Goal: Transaction & Acquisition: Purchase product/service

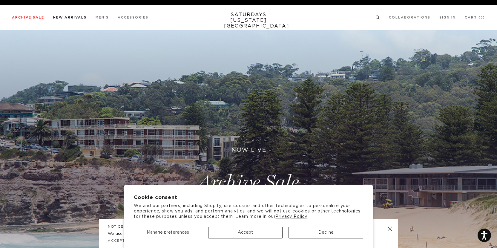
click at [74, 17] on link "New Arrivals" at bounding box center [69, 17] width 33 height 3
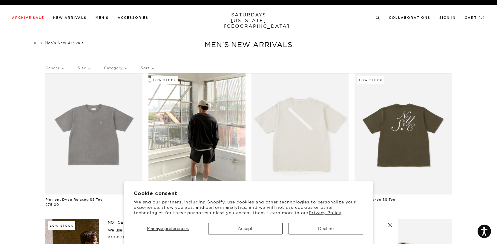
click at [118, 69] on p "Category" at bounding box center [115, 68] width 23 height 14
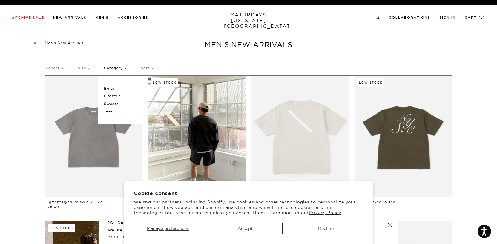
click at [114, 104] on p "Sweats" at bounding box center [122, 104] width 36 height 8
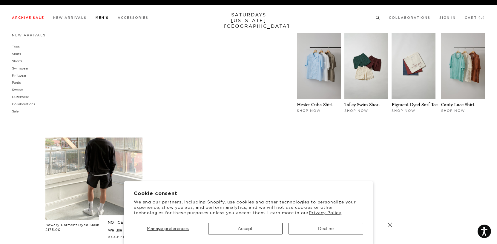
click at [107, 17] on link "Men's" at bounding box center [102, 17] width 13 height 3
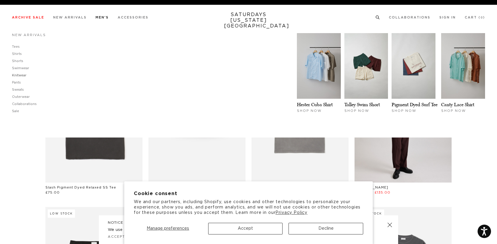
scroll to position [0, 1]
click at [21, 76] on link "Knitwear" at bounding box center [19, 76] width 14 height 4
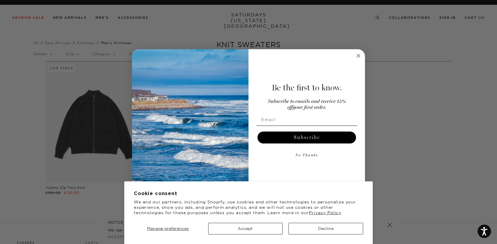
click at [356, 56] on circle "Close dialog" at bounding box center [358, 56] width 7 height 7
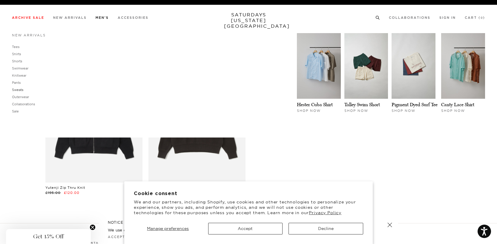
click at [15, 90] on link "Sweats" at bounding box center [17, 90] width 11 height 4
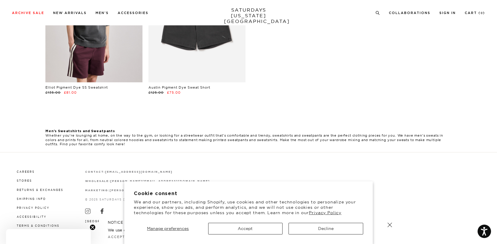
scroll to position [137, 0]
